Goal: Transaction & Acquisition: Purchase product/service

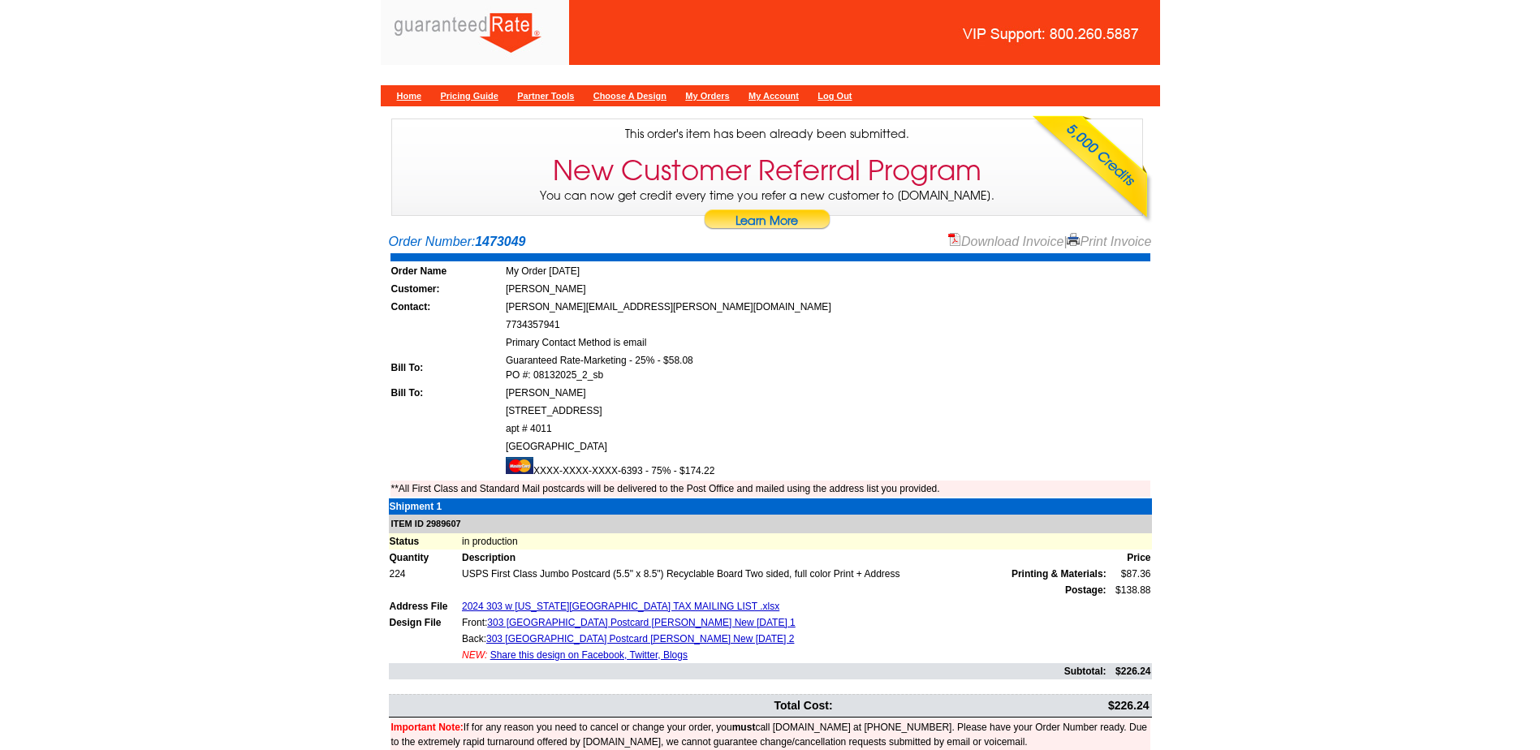
click at [430, 100] on div "Home Pricing Guide Partner Tools Choose A Design My Orders My Account Log Out" at bounding box center [771, 95] width 780 height 21
click at [426, 97] on div "Home Pricing Guide Partner Tools Choose A Design My Orders My Account Log Out" at bounding box center [771, 95] width 780 height 21
click at [420, 97] on link "Home" at bounding box center [409, 96] width 25 height 10
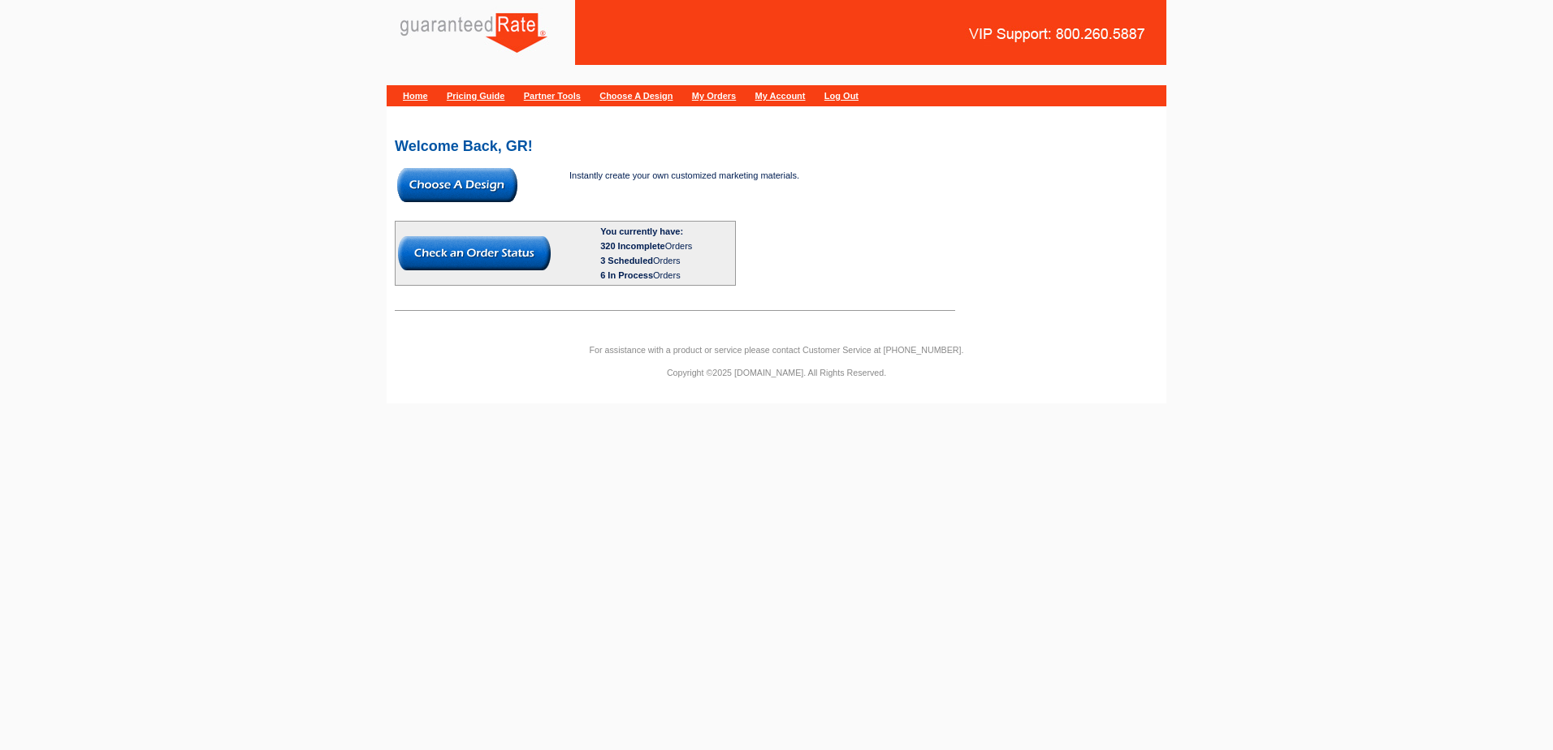
click at [432, 175] on img at bounding box center [457, 185] width 120 height 34
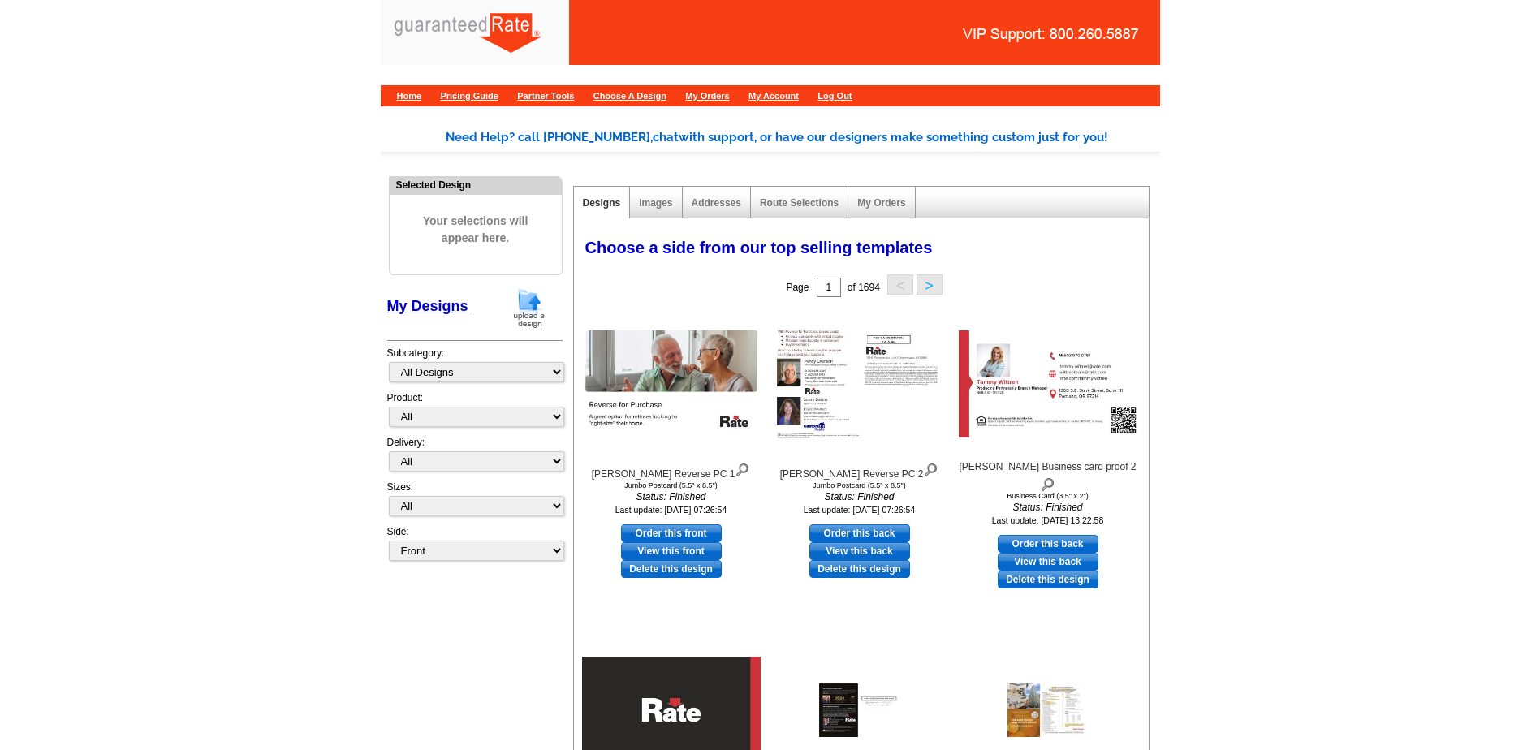
click at [521, 303] on img at bounding box center [529, 307] width 42 height 41
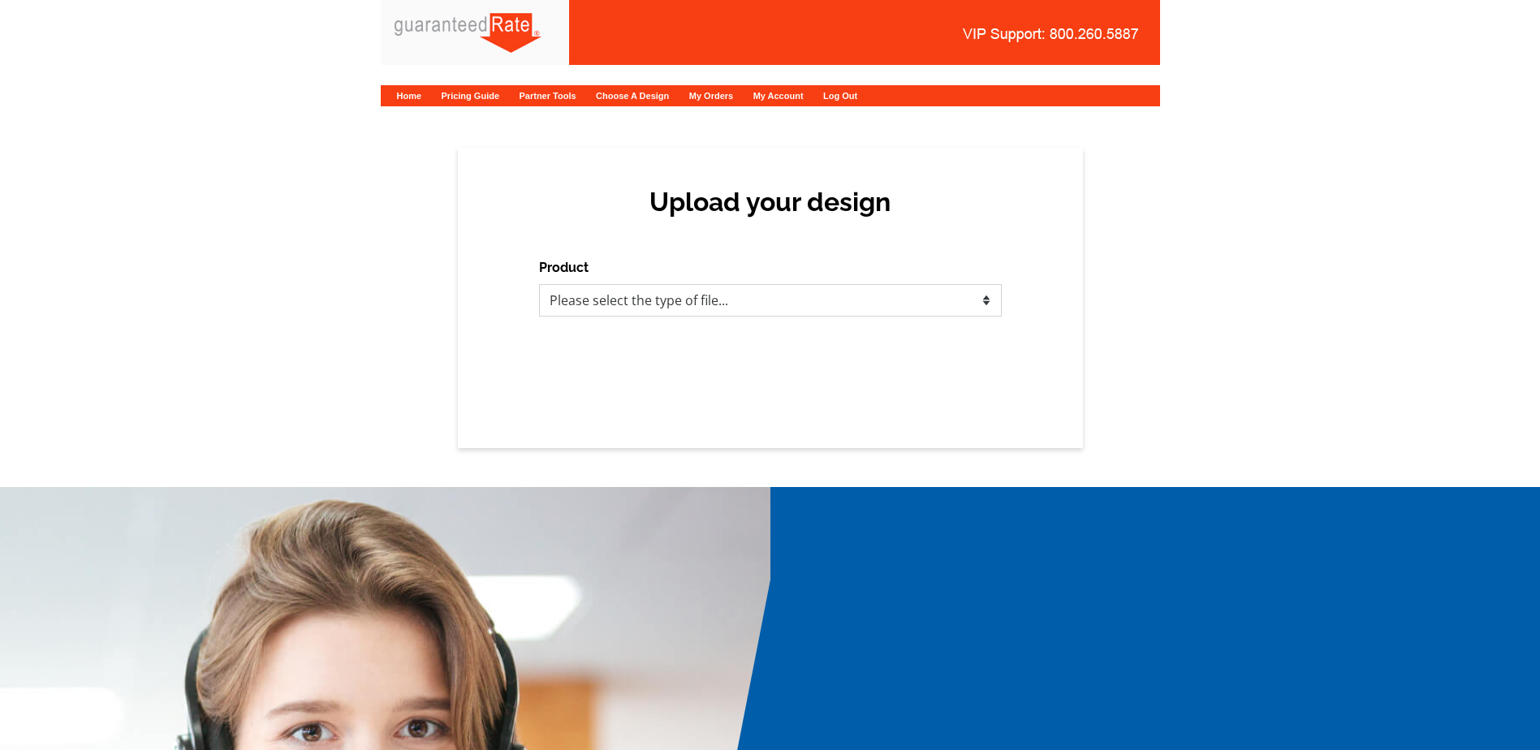
click at [862, 303] on select "Please select the type of file... Postcards Calendars Business Cards Letters an…" at bounding box center [770, 300] width 463 height 32
select select "3"
click at [539, 284] on select "Please select the type of file... Postcards Calendars Business Cards Letters an…" at bounding box center [770, 300] width 463 height 32
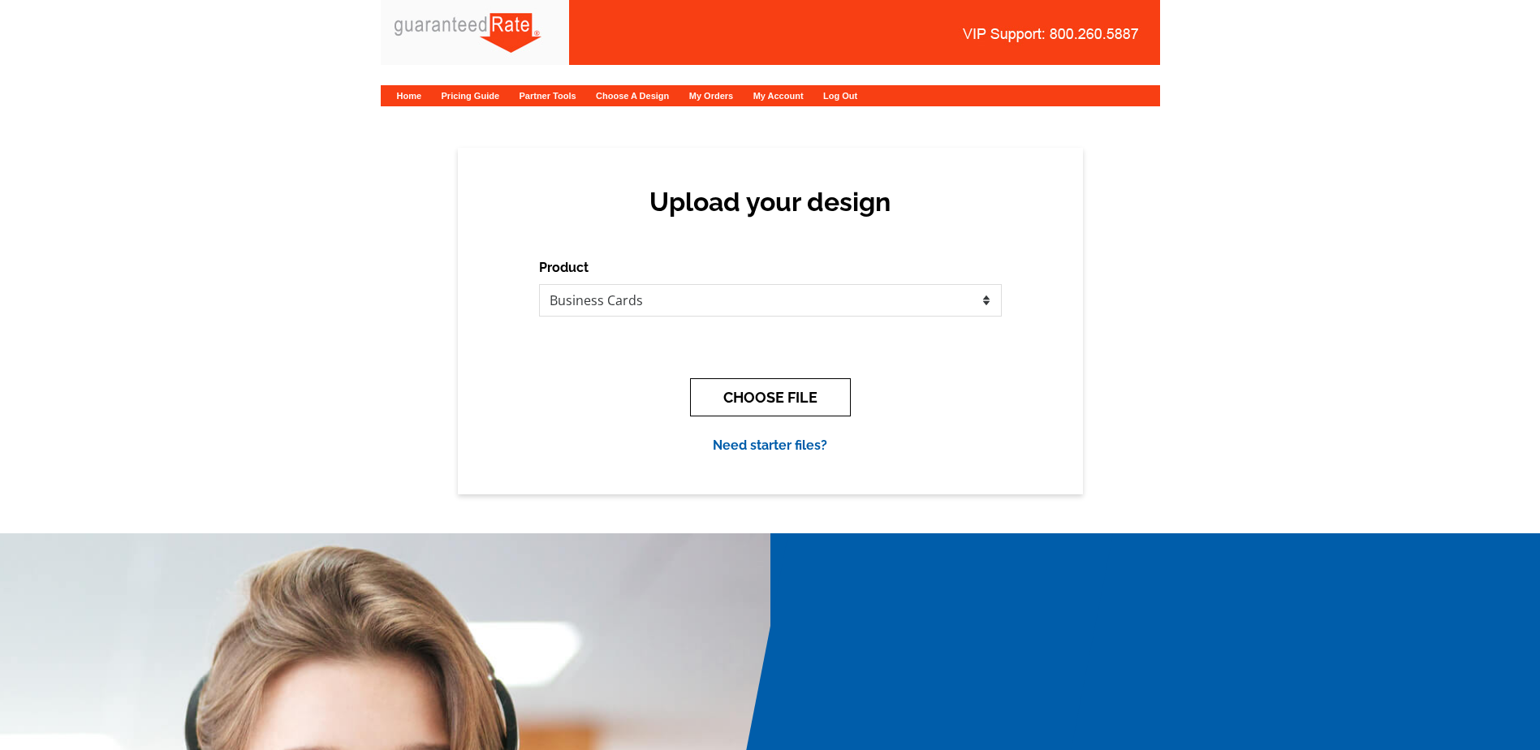
click at [792, 406] on button "CHOOSE FILE" at bounding box center [770, 397] width 161 height 38
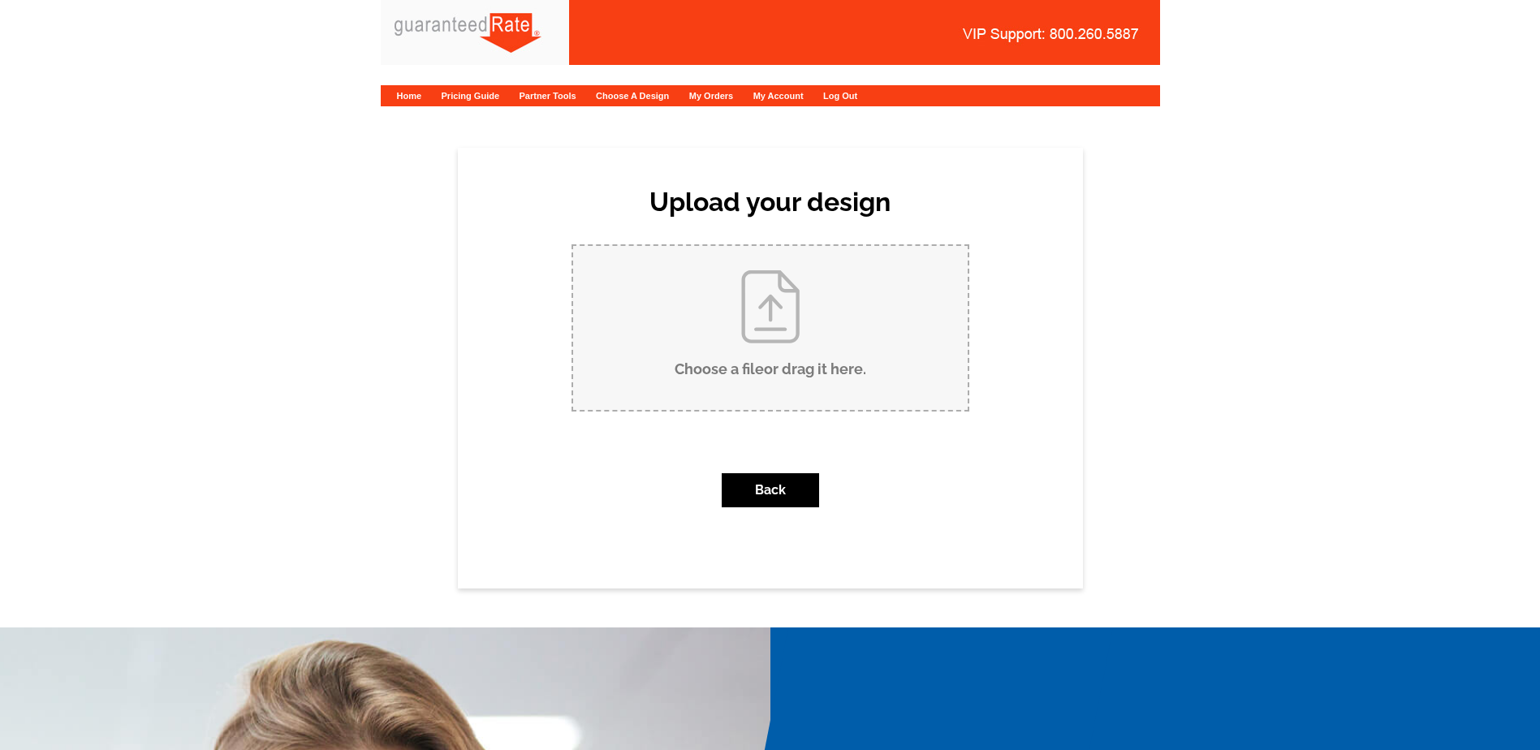
click at [814, 331] on input "Choose a file or drag it here ." at bounding box center [770, 328] width 395 height 164
type input "C:\fakepath\Ronika Htu Business Card (2).pdf"
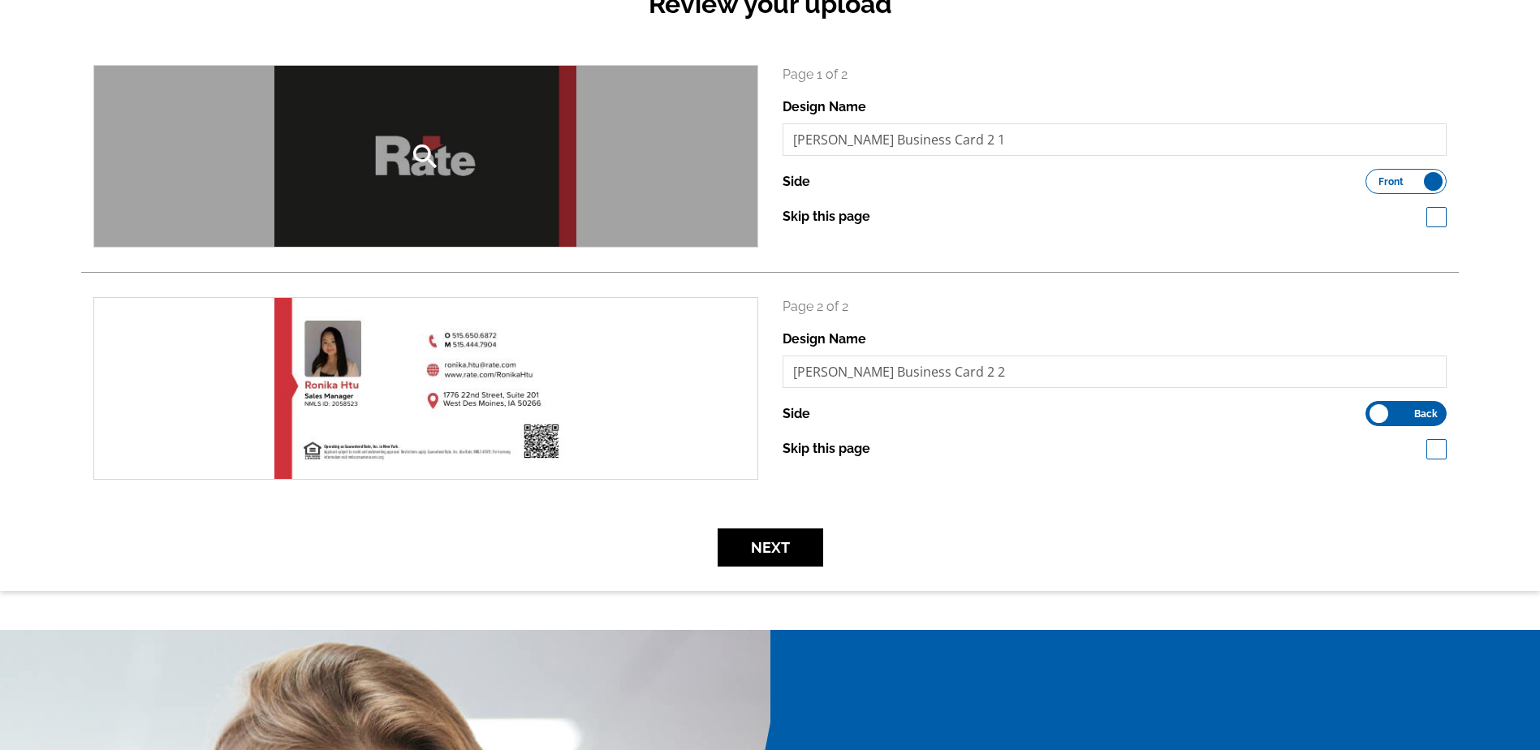
scroll to position [244, 0]
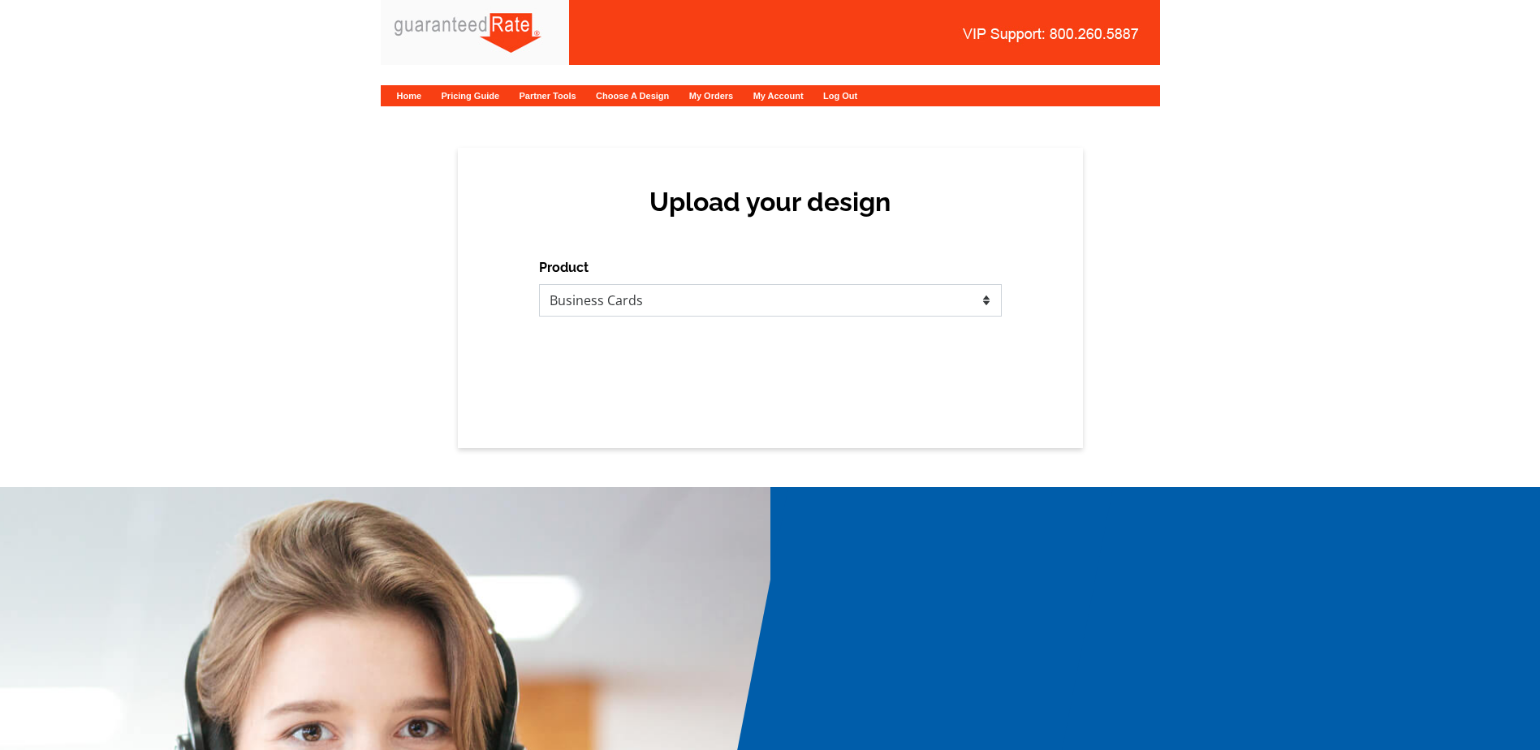
click at [641, 298] on select "Please select the type of file... Postcards Calendars Business Cards Letters an…" at bounding box center [770, 300] width 463 height 32
select select "2"
click at [539, 284] on select "Please select the type of file... Postcards Calendars Business Cards Letters an…" at bounding box center [770, 300] width 463 height 32
drag, startPoint x: 0, startPoint y: 0, endPoint x: 653, endPoint y: 305, distance: 720.7
click at [653, 305] on select "Please select the type of file... Postcards Calendars Business Cards Letters an…" at bounding box center [770, 300] width 463 height 32
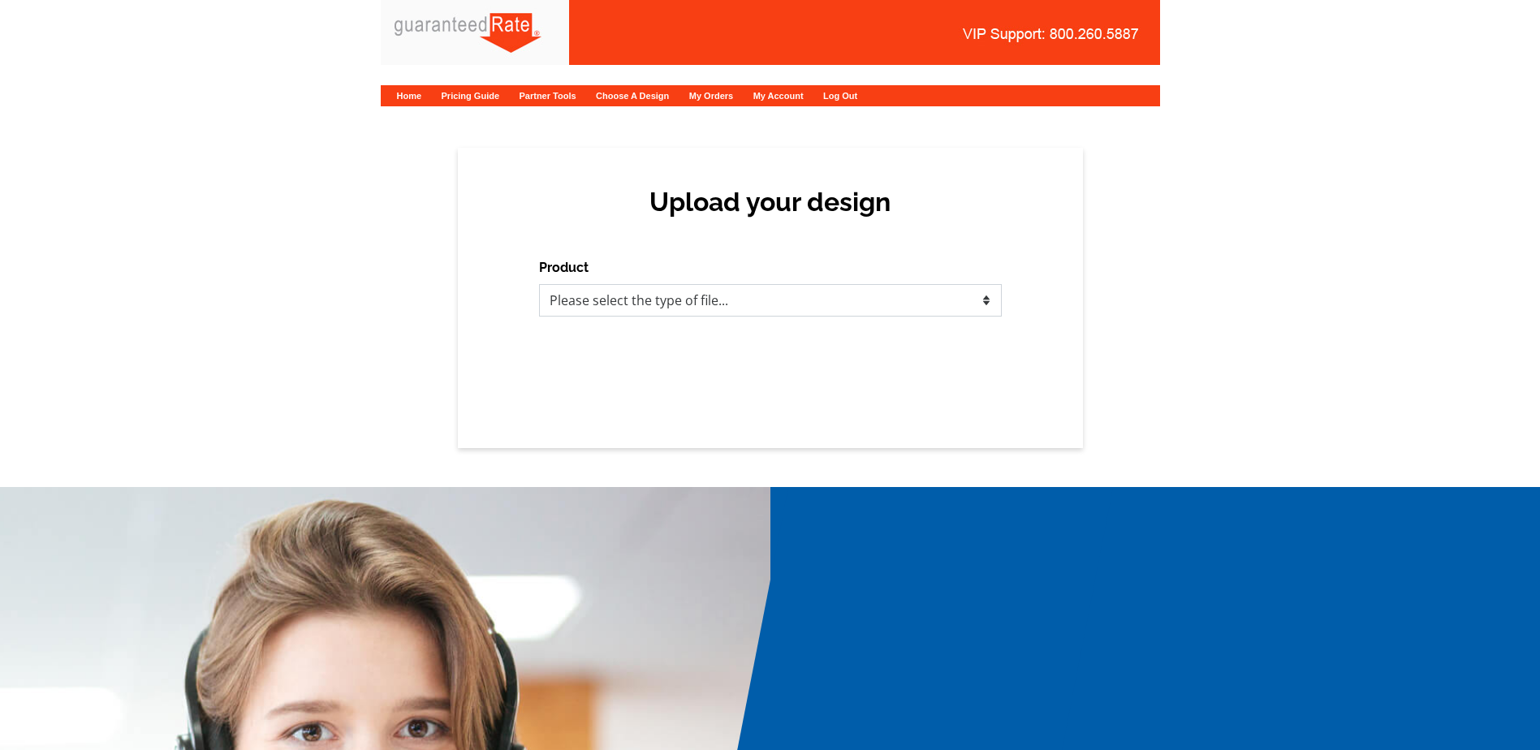
select select "3"
click at [539, 284] on select "Please select the type of file... Postcards Calendars Business Cards Letters an…" at bounding box center [770, 300] width 463 height 32
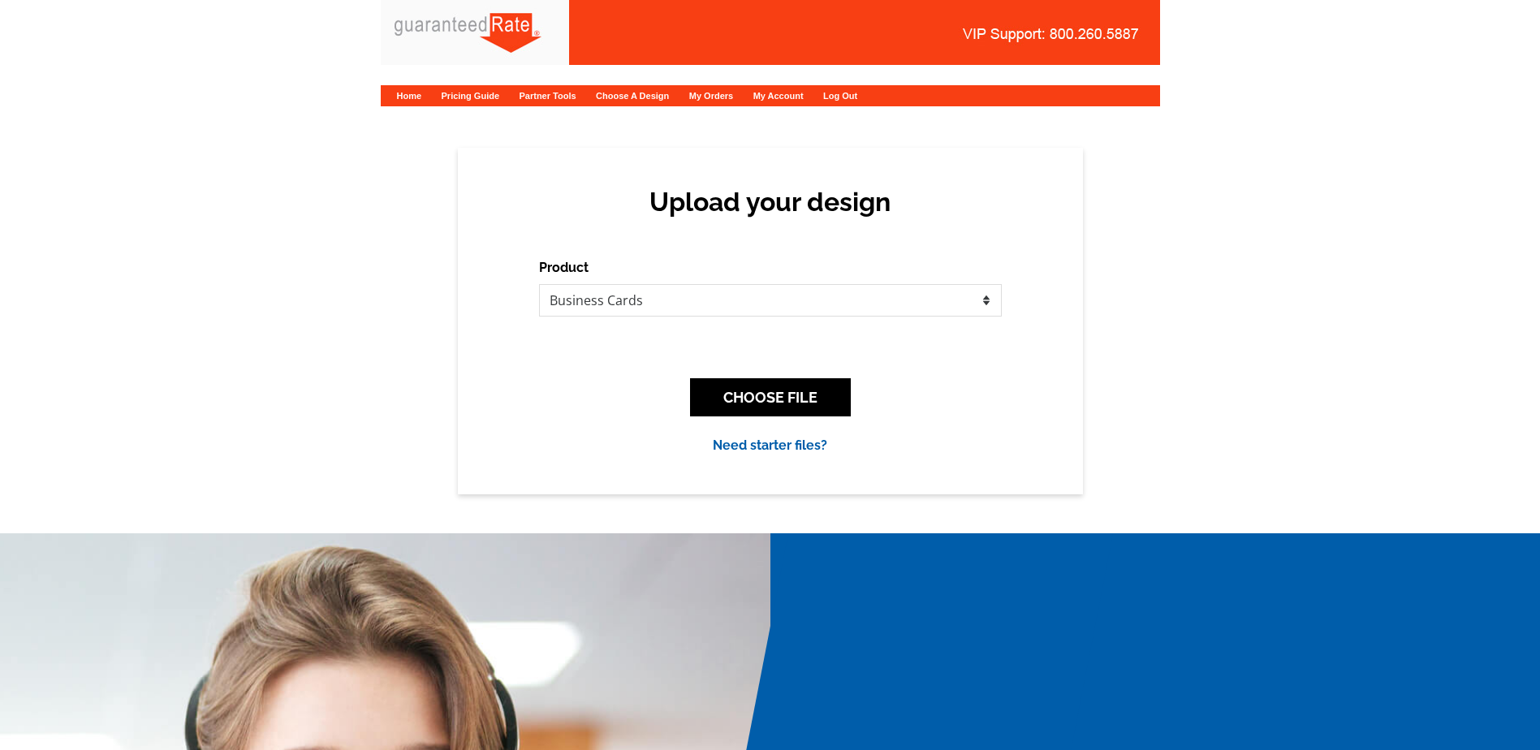
click at [763, 374] on div "CHOOSE FILE" at bounding box center [770, 397] width 463 height 64
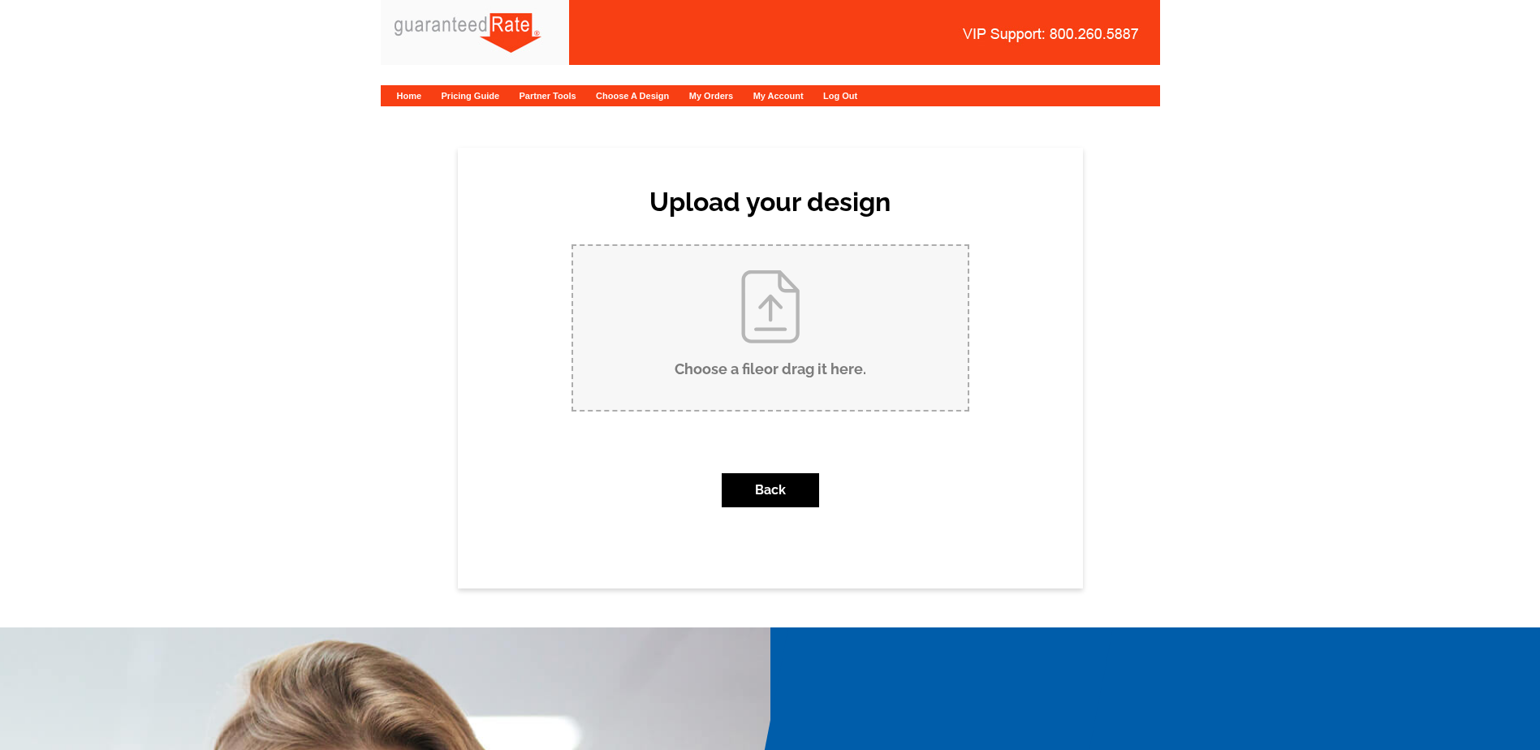
click at [750, 370] on input "Choose a file or drag it here ." at bounding box center [770, 328] width 395 height 164
type input "C:\fakepath\Ronika Htu Business Card.pdf"
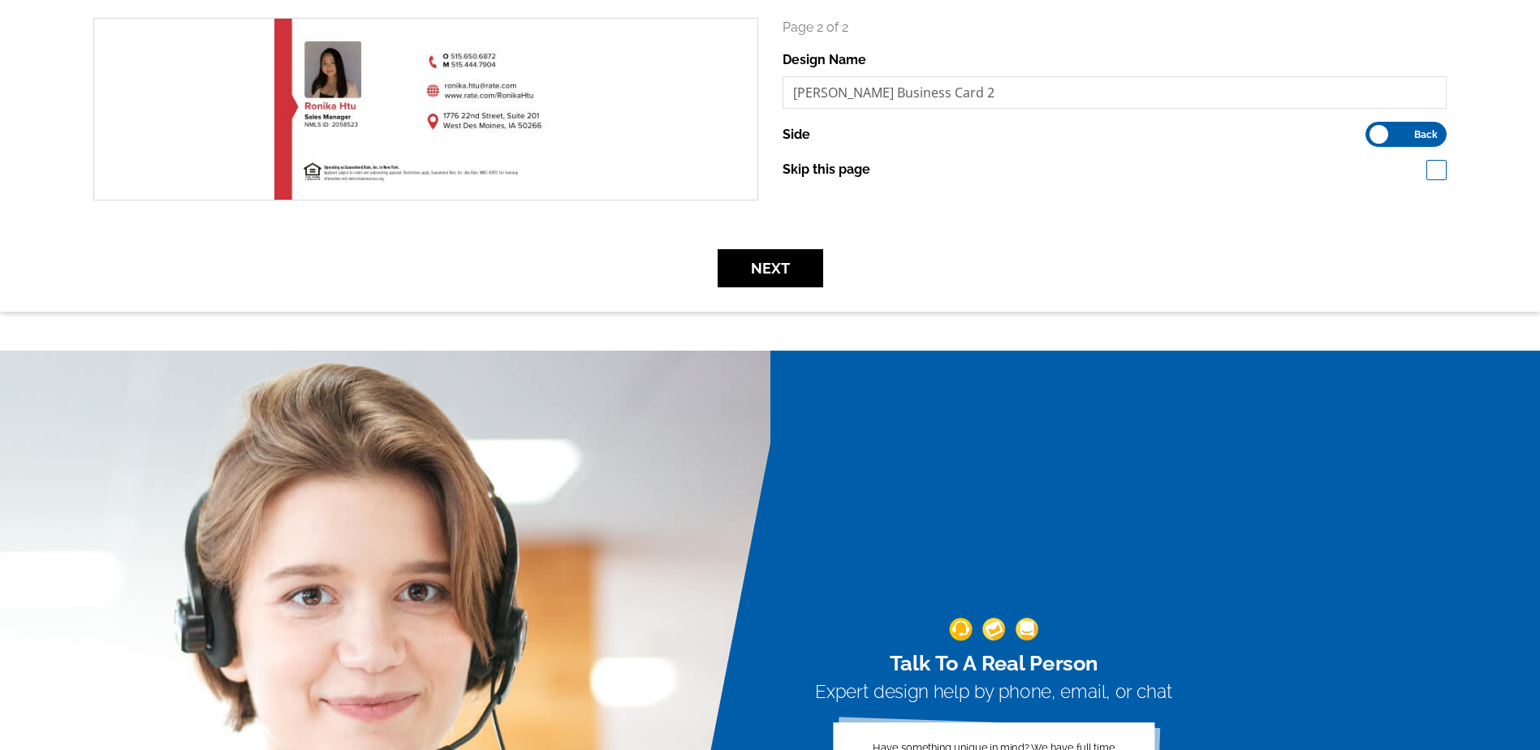
scroll to position [487, 0]
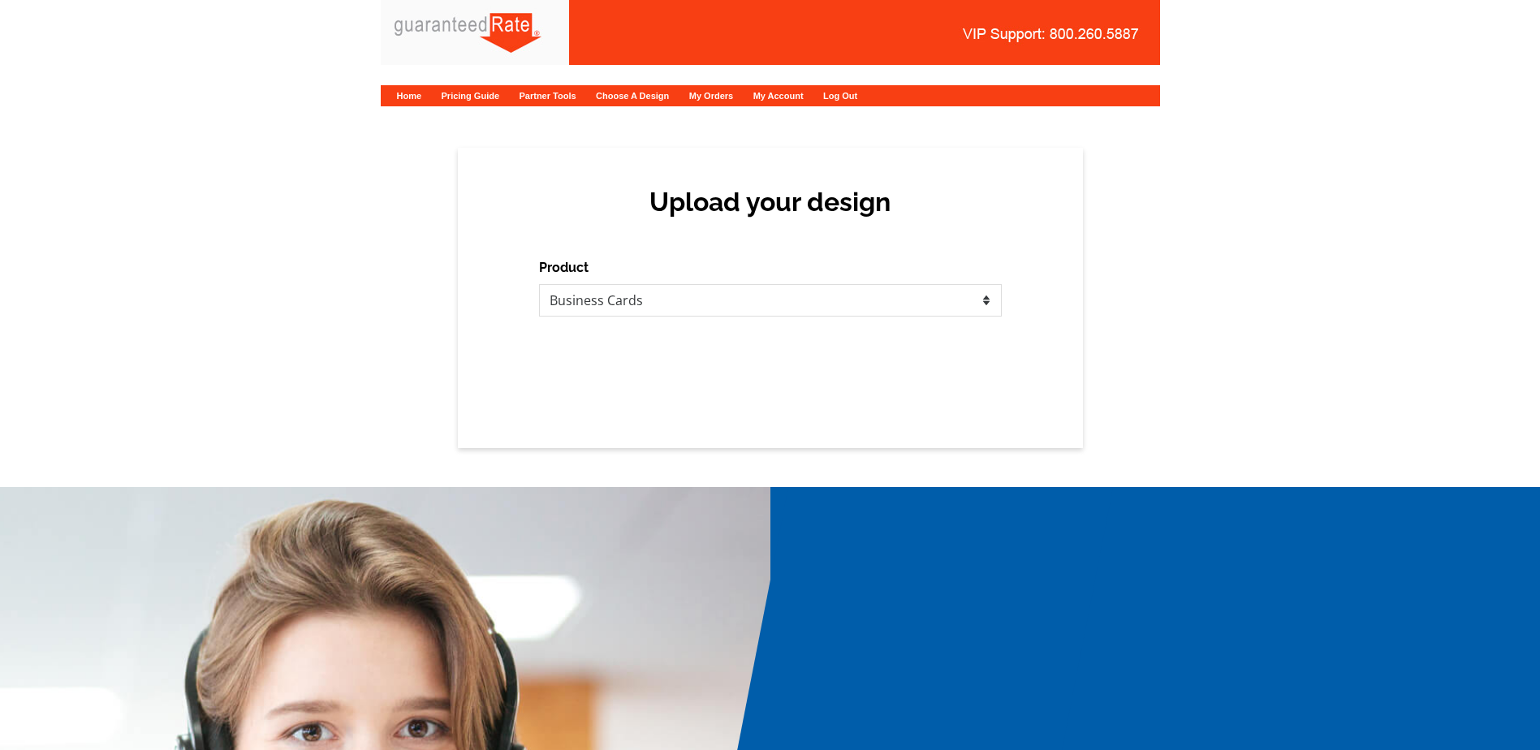
select select "3"
click at [664, 308] on select "Please select the type of file... Postcards Calendars Business Cards Letters an…" at bounding box center [770, 300] width 463 height 32
click at [539, 284] on select "Please select the type of file... Postcards Calendars Business Cards Letters an…" at bounding box center [770, 300] width 463 height 32
click at [676, 291] on select "Please select the type of file... Postcards Calendars Business Cards Letters an…" at bounding box center [770, 300] width 463 height 32
select select "3"
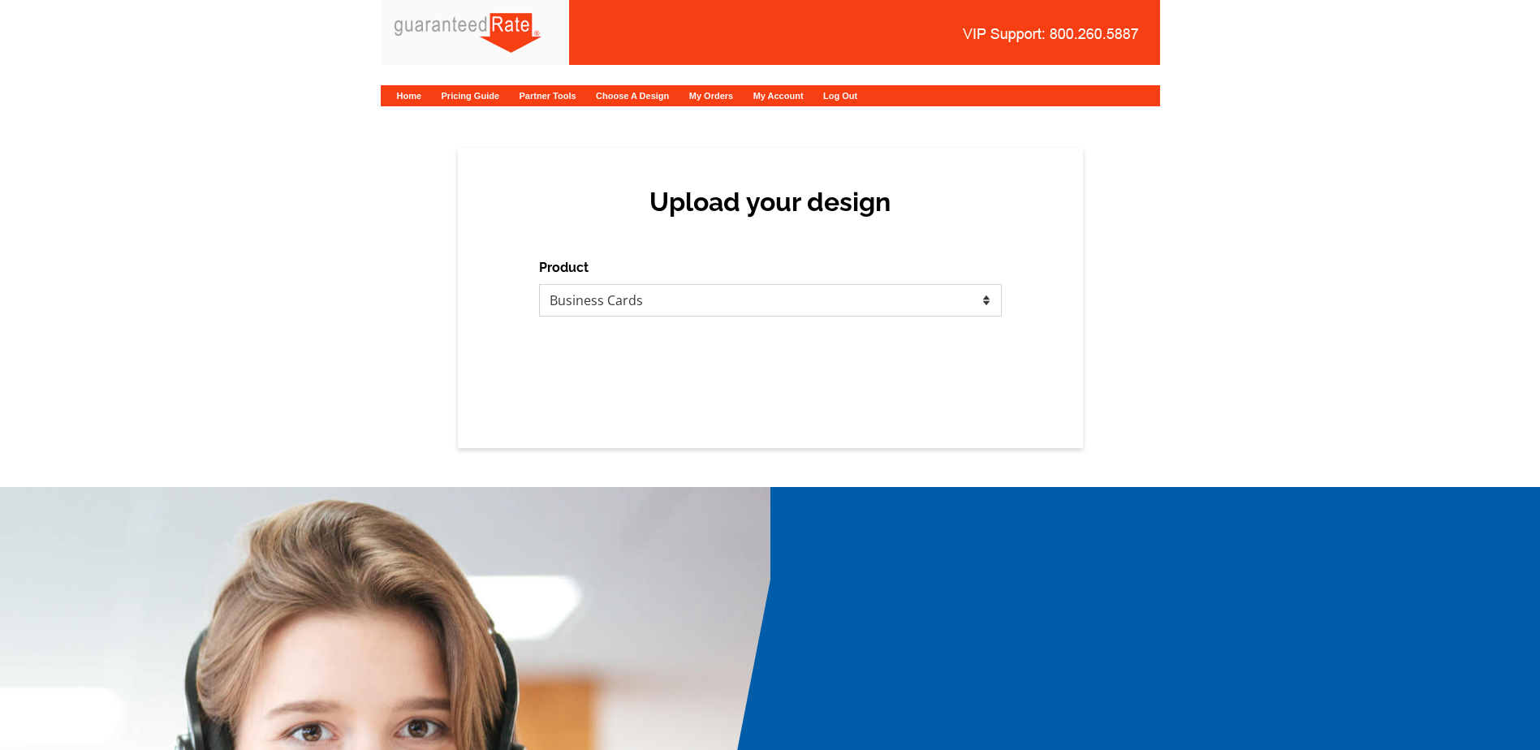
click at [539, 284] on select "Please select the type of file... Postcards Calendars Business Cards Letters an…" at bounding box center [770, 300] width 463 height 32
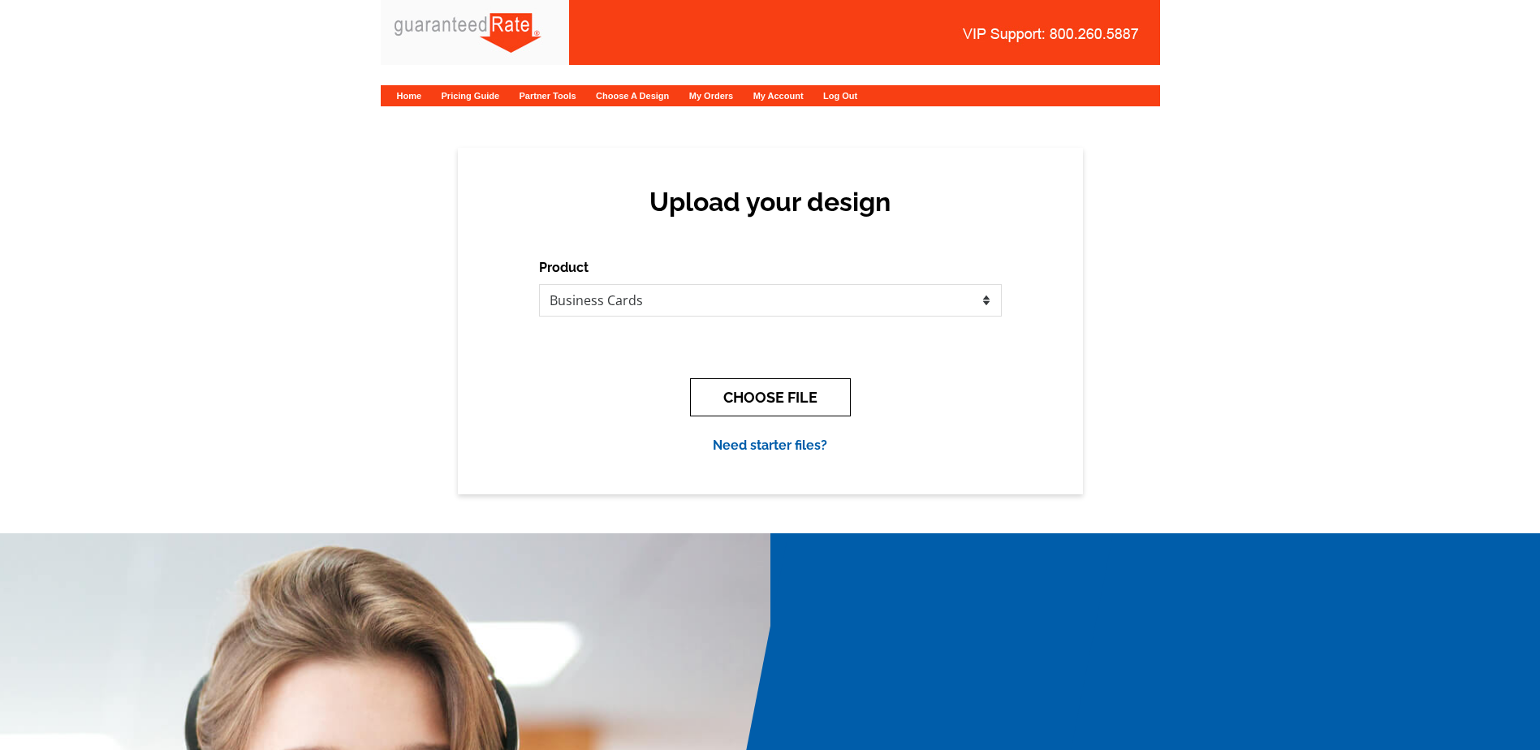
click at [737, 391] on button "CHOOSE FILE" at bounding box center [770, 397] width 161 height 38
